Goal: Task Accomplishment & Management: Manage account settings

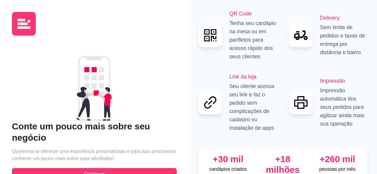
scroll to position [23, 0]
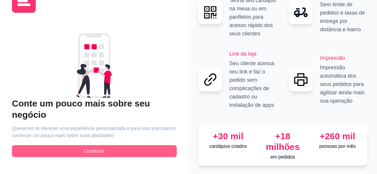
click at [113, 149] on button "Continuar" at bounding box center [94, 151] width 165 height 12
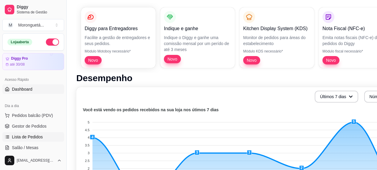
scroll to position [89, 0]
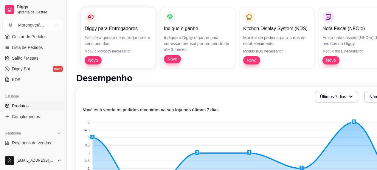
click at [30, 107] on link "Produtos" at bounding box center [33, 106] width 62 height 10
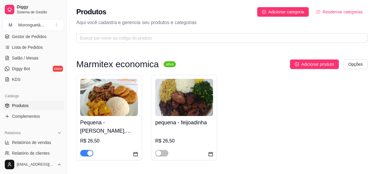
click at [119, 123] on h4 "Pequena - [PERSON_NAME], [PERSON_NAME] ou Linguicinha de Dumont (Escolha 1 opçã…" at bounding box center [109, 127] width 58 height 17
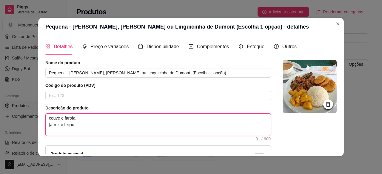
drag, startPoint x: 76, startPoint y: 119, endPoint x: 46, endPoint y: 123, distance: 30.9
click at [46, 123] on textarea "couve e farofa ]arroz e feijão" at bounding box center [158, 125] width 225 height 22
type textarea "couve e fa rofa]arroz e feijão"
click at [53, 126] on textarea "couve e fa rofa]arroz e feijão" at bounding box center [158, 125] width 225 height 22
drag, startPoint x: 53, startPoint y: 126, endPoint x: 48, endPoint y: 118, distance: 9.2
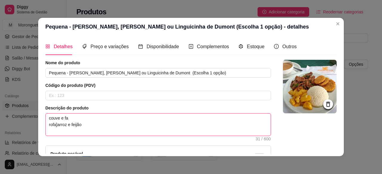
click at [48, 118] on textarea "couve e fa rofa]arroz e feijão" at bounding box center [158, 125] width 225 height 22
type textarea "arroz e feijão"
click at [48, 118] on textarea "arroz e feijão" at bounding box center [158, 125] width 225 height 22
type textarea "t arroz e feijão"
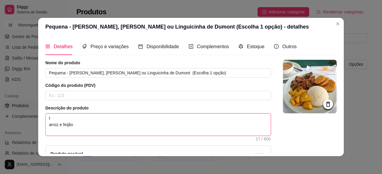
type textarea "to arroz e feijão"
type textarea "tom arroz e feijão"
type textarea "toma arroz e feijão"
type textarea "tomat arroz e feijão"
type textarea "tomate arroz e feijão"
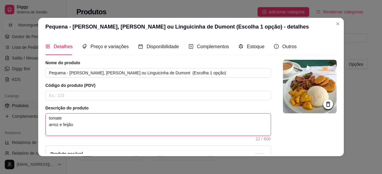
type textarea "tomate arroz e feijão"
type textarea "tomate r arroz e feijão"
type textarea "tomate re arroz e feijão"
type textarea "tomate rec arroz e feijão"
type textarea "tomate rech arroz e feijão"
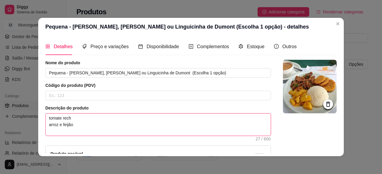
type textarea "tomate reche arroz e feijão"
type textarea "tomate rechea arroz e feijão"
type textarea "tomate recheat arroz e feijão"
type textarea "tomate rechea arroz e feijão"
type textarea "tomate rechead arroz e feijão"
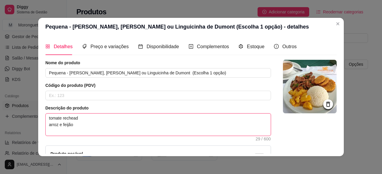
type textarea "tomate recheado arroz e feijão"
type textarea "tomate recheado e arroz e feijão"
type textarea "tomate recheado e b arroz e feijão"
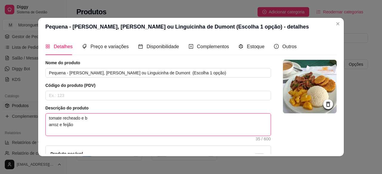
type textarea "tomate recheado e ba arroz e feijão"
type textarea "tomate recheado e bat arroz e feijão"
type textarea "tomate recheado e bata arroz e feijão"
type textarea "tomate recheado e batat arroz e feijão"
type textarea "tomate recheado e batata arroz e feijão"
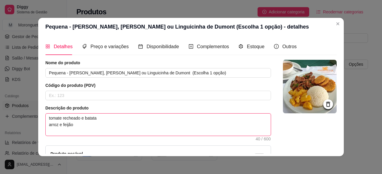
type textarea "tomate recheado e batata arroz e feijão"
type textarea "tomate recheado e batata f arroz e feijão"
type textarea "tomate recheado e batata fr arroz e feijão"
type textarea "tomate recheado e batata fri arroz e feijão"
type textarea "tomate recheado e batata frit arroz e feijão"
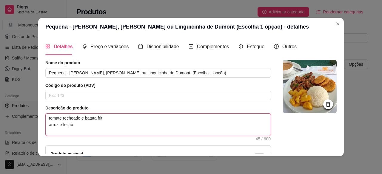
type textarea "tomate recheado e batata frita arroz e feijão"
drag, startPoint x: 46, startPoint y: 120, endPoint x: 104, endPoint y: 121, distance: 58.7
click at [104, 121] on textarea "tomate recheado e batata frita arroz e feijão" at bounding box center [158, 125] width 225 height 22
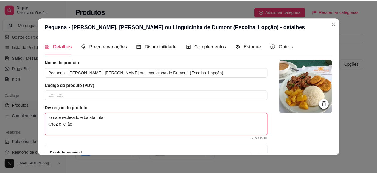
scroll to position [68, 0]
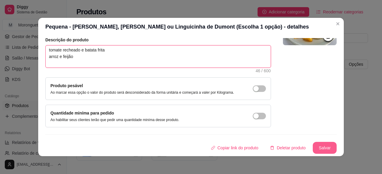
type textarea "tomate recheado e batata frita arroz e feijão"
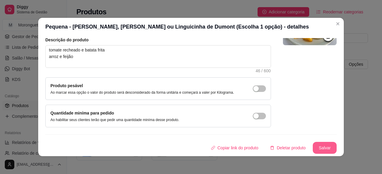
click at [313, 146] on button "Salvar" at bounding box center [324, 148] width 24 height 12
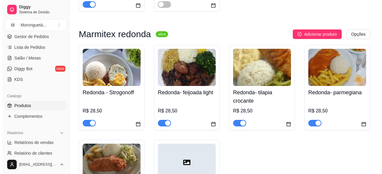
scroll to position [179, 0]
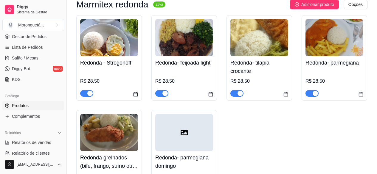
click at [128, 125] on img at bounding box center [109, 132] width 58 height 37
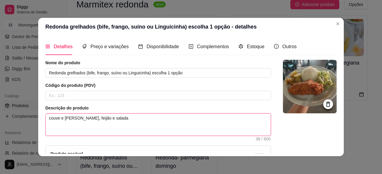
drag, startPoint x: 89, startPoint y: 119, endPoint x: 46, endPoint y: 117, distance: 42.7
click at [46, 117] on textarea "couve e [PERSON_NAME], feijão e salada" at bounding box center [158, 125] width 225 height 22
type textarea "[PERSON_NAME], feijão e salada"
paste textarea "tomate recheado e batata frita"
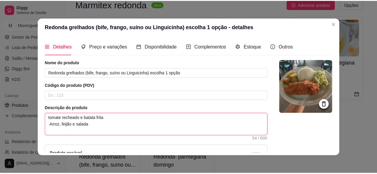
scroll to position [68, 0]
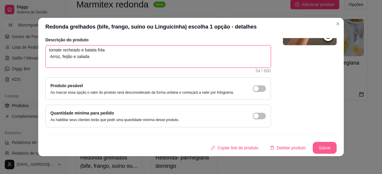
type textarea "tomate recheado e batata frita Arroz, feijão e salada"
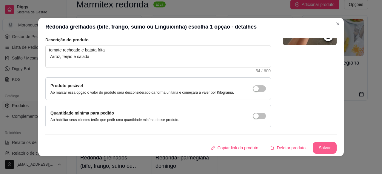
click at [314, 145] on button "Salvar" at bounding box center [324, 148] width 24 height 12
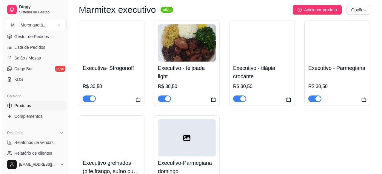
scroll to position [447, 0]
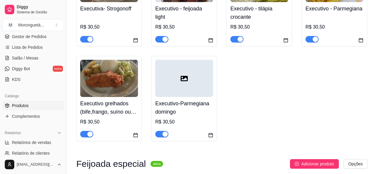
click at [121, 103] on h4 "Executivo grelhados (bife,frango, suíno ou Linguicinha) escolha 1 opção" at bounding box center [109, 108] width 58 height 17
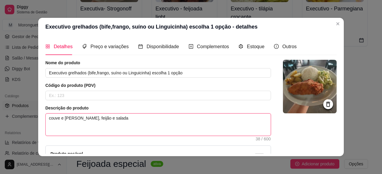
drag, startPoint x: 72, startPoint y: 118, endPoint x: 45, endPoint y: 119, distance: 27.4
click at [46, 119] on textarea "couve e [PERSON_NAME], feijão e salada" at bounding box center [158, 125] width 225 height 22
type textarea "[PERSON_NAME], feijão e salada"
paste textarea "tomate recheado e batata frita"
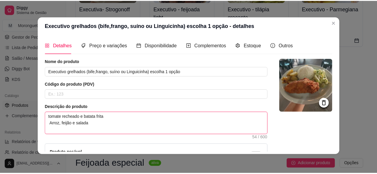
scroll to position [68, 0]
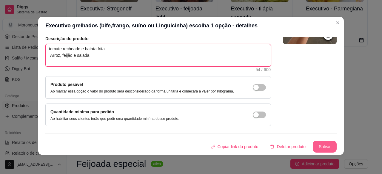
type textarea "tomate recheado e batata frita Arroz, feijão e salada"
click at [316, 145] on button "Salvar" at bounding box center [324, 147] width 24 height 12
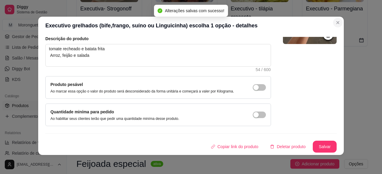
click at [336, 25] on div "R$ 30,50" at bounding box center [335, 27] width 58 height 7
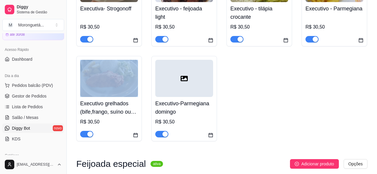
scroll to position [0, 0]
